Goal: Transaction & Acquisition: Book appointment/travel/reservation

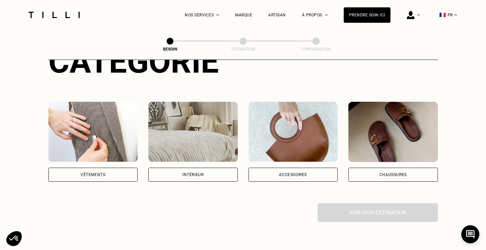
scroll to position [98, 0]
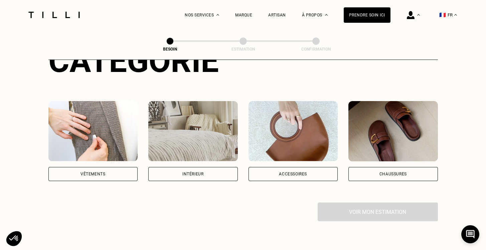
click at [287, 172] on div "Accessoires" at bounding box center [293, 174] width 28 height 4
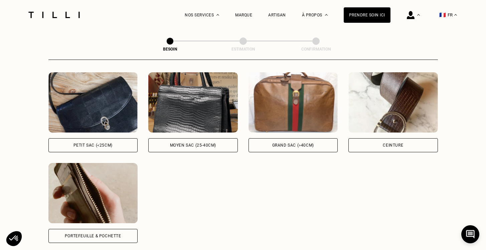
scroll to position [309, 0]
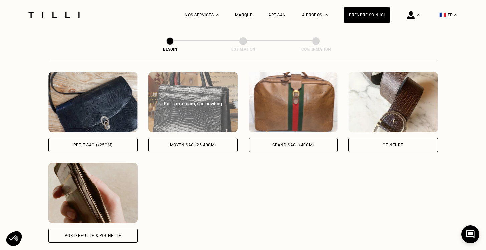
click at [211, 143] on div "Moyen sac (25-40cm)" at bounding box center [193, 145] width 46 height 4
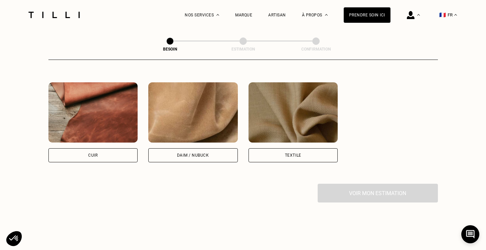
scroll to position [571, 0]
click at [86, 148] on div "Cuir" at bounding box center [93, 155] width 90 height 14
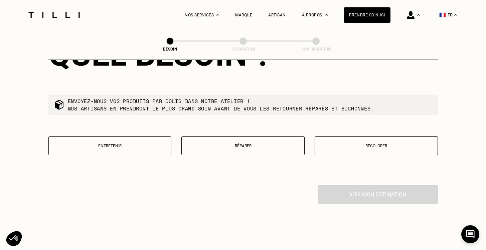
scroll to position [745, 0]
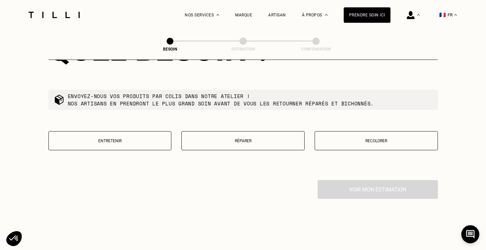
click at [239, 138] on p "Réparer" at bounding box center [243, 140] width 116 height 5
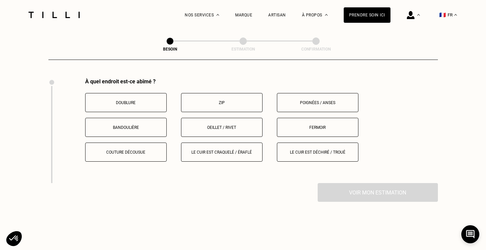
scroll to position [847, 0]
click at [136, 125] on p "Bandoulière" at bounding box center [126, 127] width 74 height 5
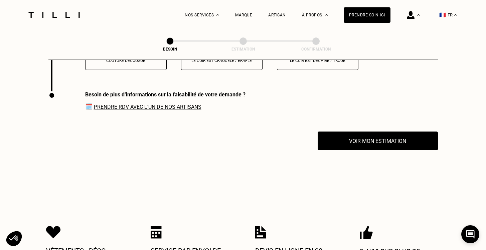
scroll to position [947, 0]
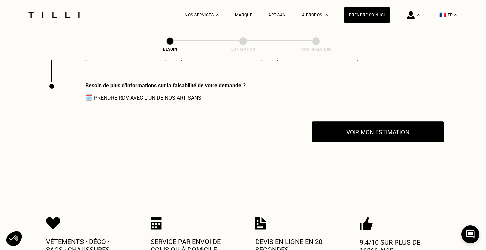
click at [383, 122] on button "Voir mon estimation" at bounding box center [378, 131] width 132 height 21
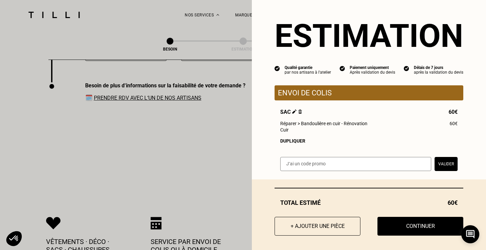
scroll to position [7, 0]
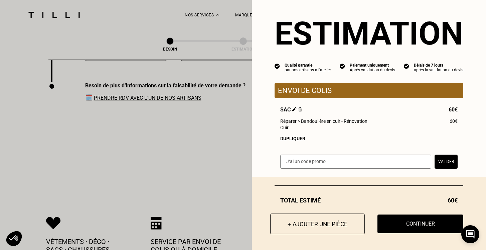
click at [316, 224] on button "+ Ajouter une pièce" at bounding box center [317, 223] width 95 height 21
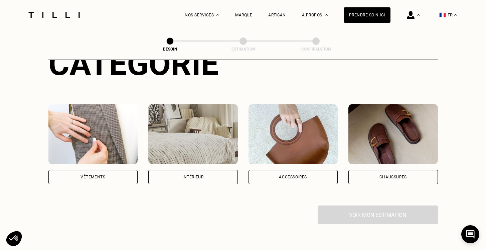
scroll to position [86, 0]
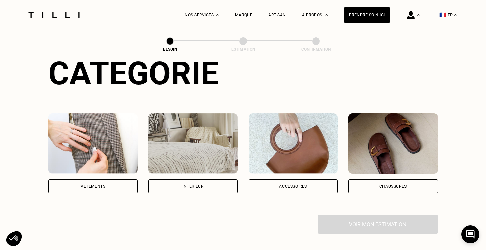
click at [294, 180] on div "Accessoires" at bounding box center [294, 186] width 90 height 14
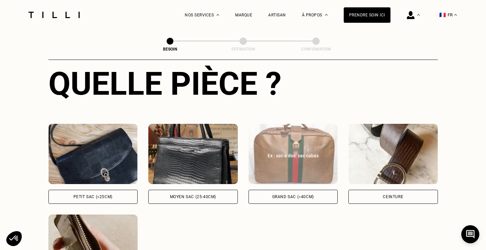
scroll to position [257, 0]
click at [293, 189] on div "Grand sac (>40cm)" at bounding box center [294, 196] width 90 height 14
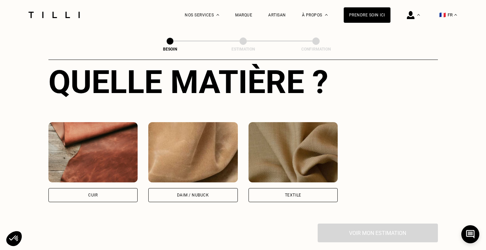
scroll to position [541, 0]
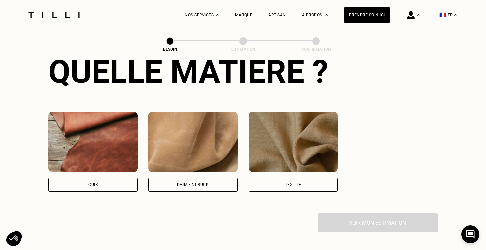
click at [100, 177] on div "Cuir" at bounding box center [93, 184] width 90 height 14
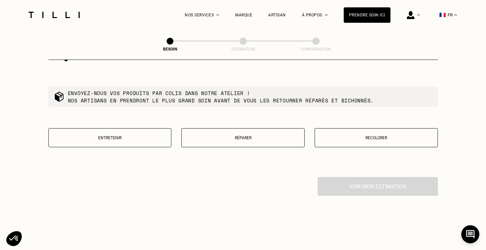
scroll to position [748, 0]
click at [263, 127] on button "Réparer" at bounding box center [242, 136] width 123 height 19
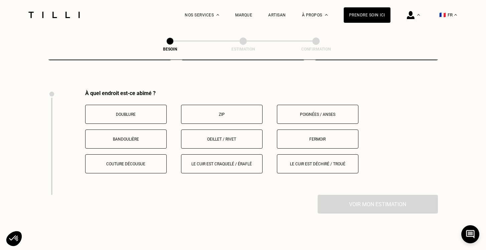
scroll to position [842, 0]
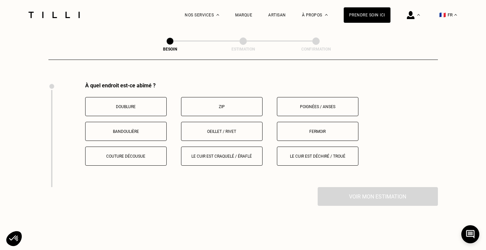
click at [336, 97] on button "Poignées / anses" at bounding box center [318, 106] width 82 height 19
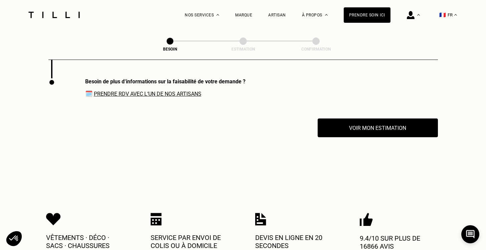
scroll to position [953, 0]
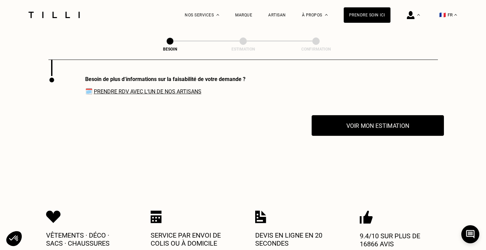
click at [365, 119] on button "Voir mon estimation" at bounding box center [378, 125] width 132 height 21
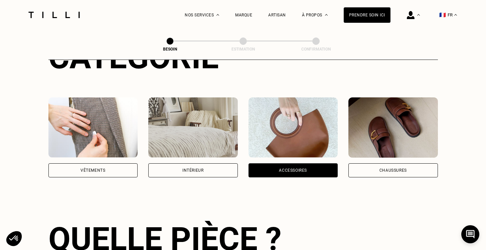
scroll to position [0, 0]
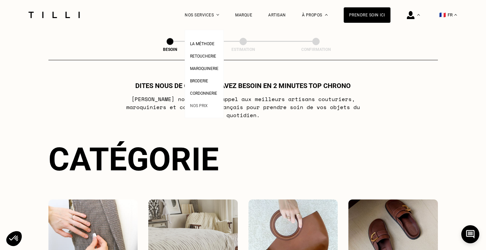
click at [202, 102] on link "Nos prix" at bounding box center [199, 104] width 18 height 7
select select "FR"
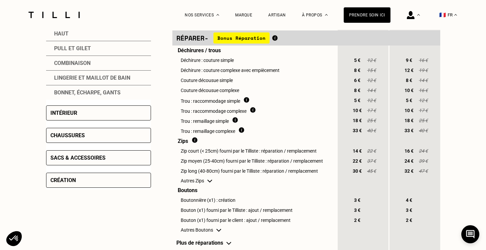
scroll to position [242, 0]
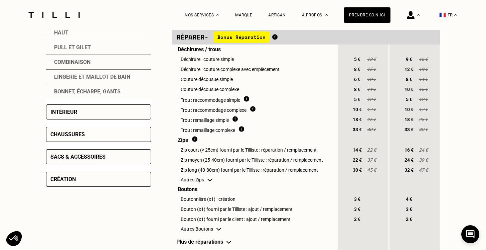
click at [83, 156] on div "Sacs & accessoires" at bounding box center [77, 156] width 55 height 6
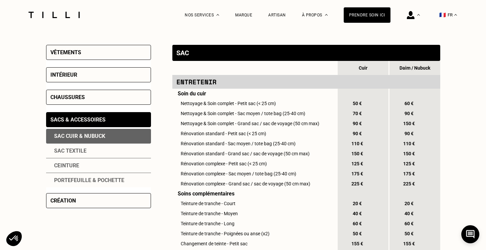
scroll to position [140, 0]
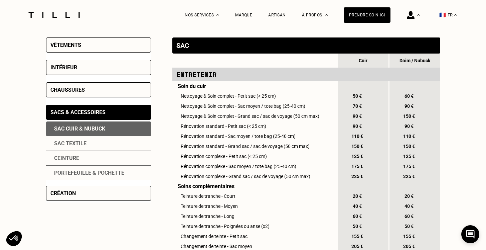
click at [92, 43] on div "Vêtements" at bounding box center [98, 44] width 105 height 15
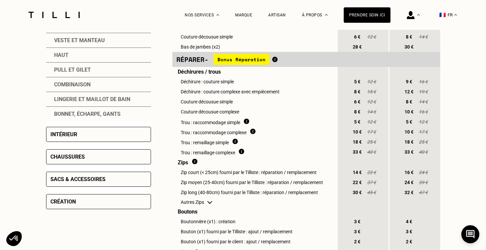
scroll to position [228, 0]
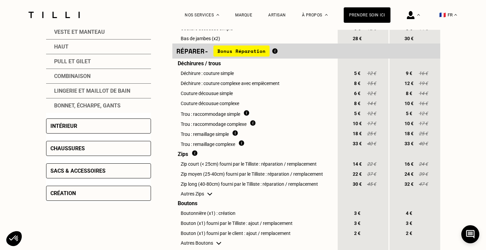
click at [75, 146] on div "Chaussures" at bounding box center [67, 148] width 34 height 6
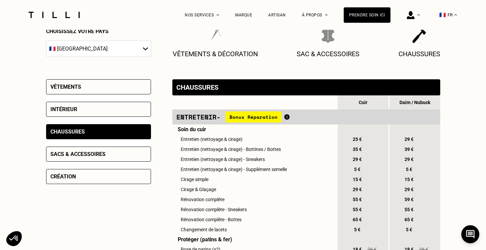
scroll to position [0, 0]
